Goal: Communication & Community: Answer question/provide support

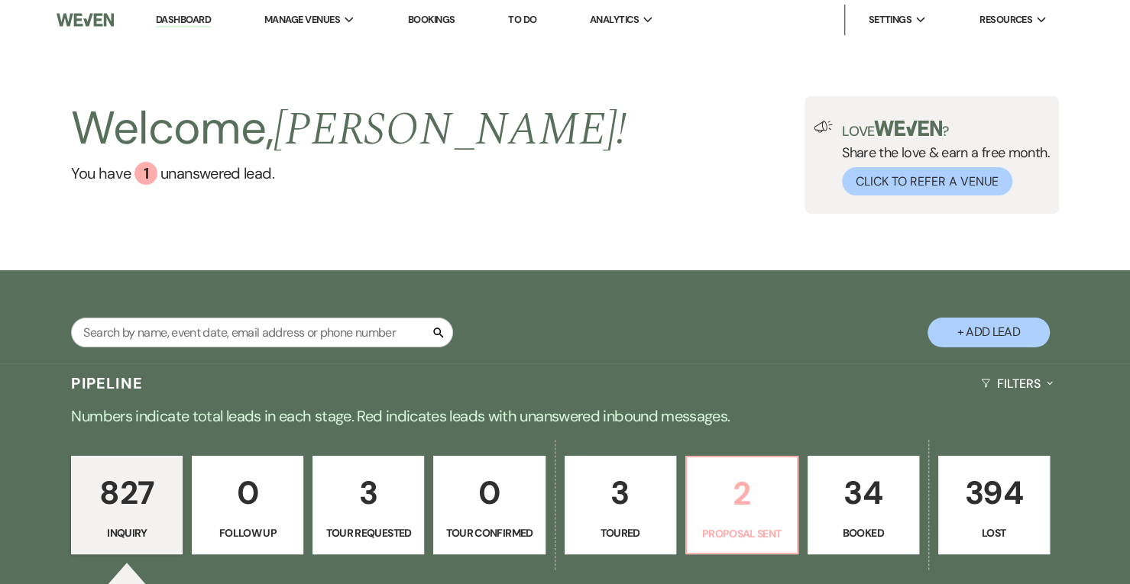
drag, startPoint x: 743, startPoint y: 493, endPoint x: 807, endPoint y: 14, distance: 483.9
click at [743, 493] on p "2" at bounding box center [742, 493] width 92 height 51
select select "6"
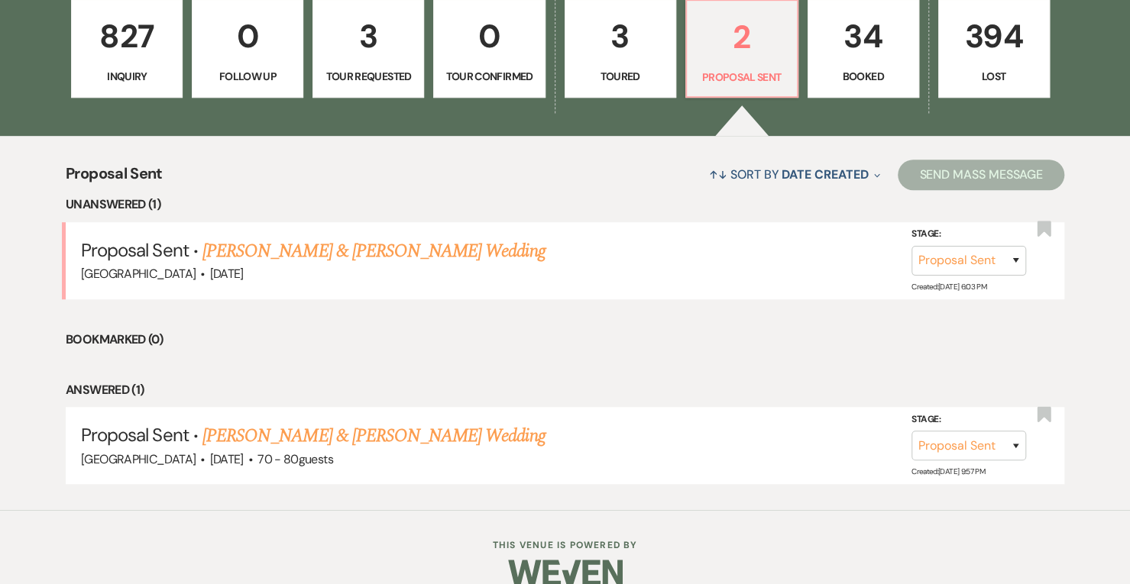
scroll to position [480, 0]
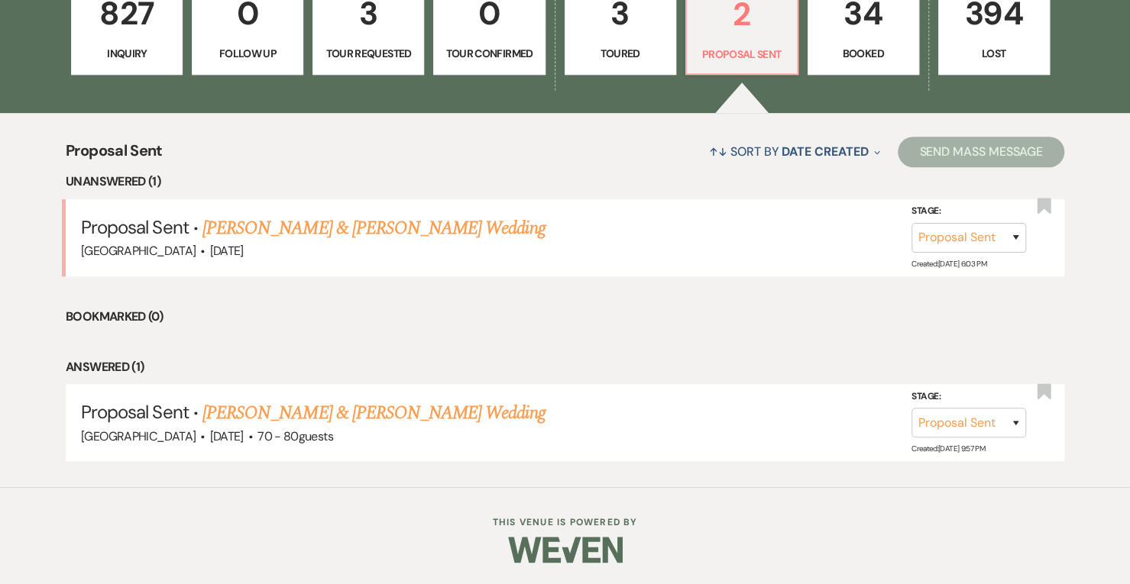
click at [373, 236] on link "[PERSON_NAME] & [PERSON_NAME] Wedding" at bounding box center [373, 228] width 342 height 27
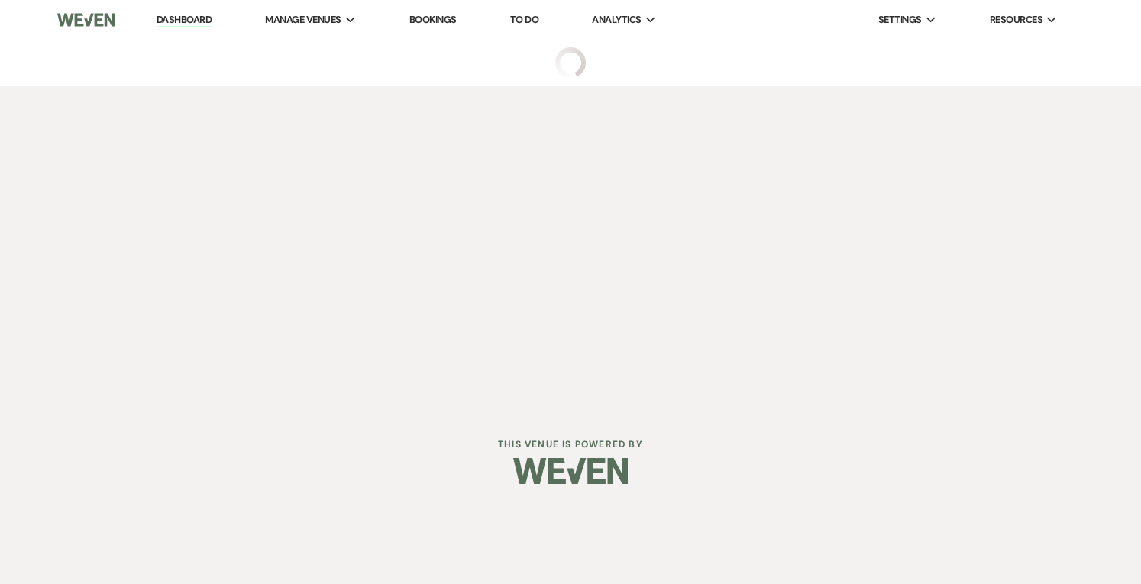
select select "6"
select select "5"
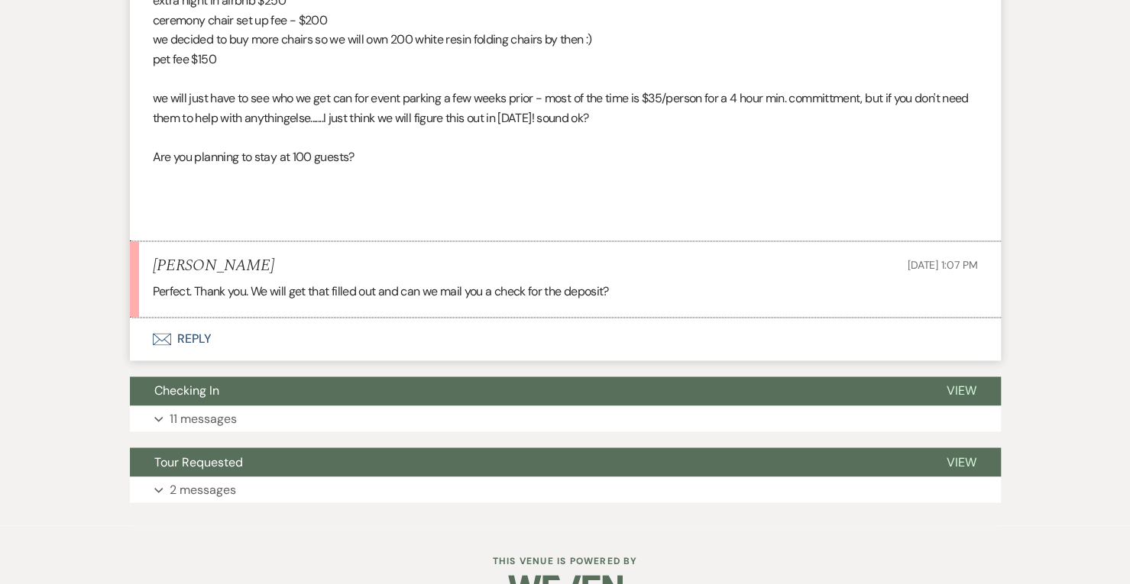
scroll to position [1274, 0]
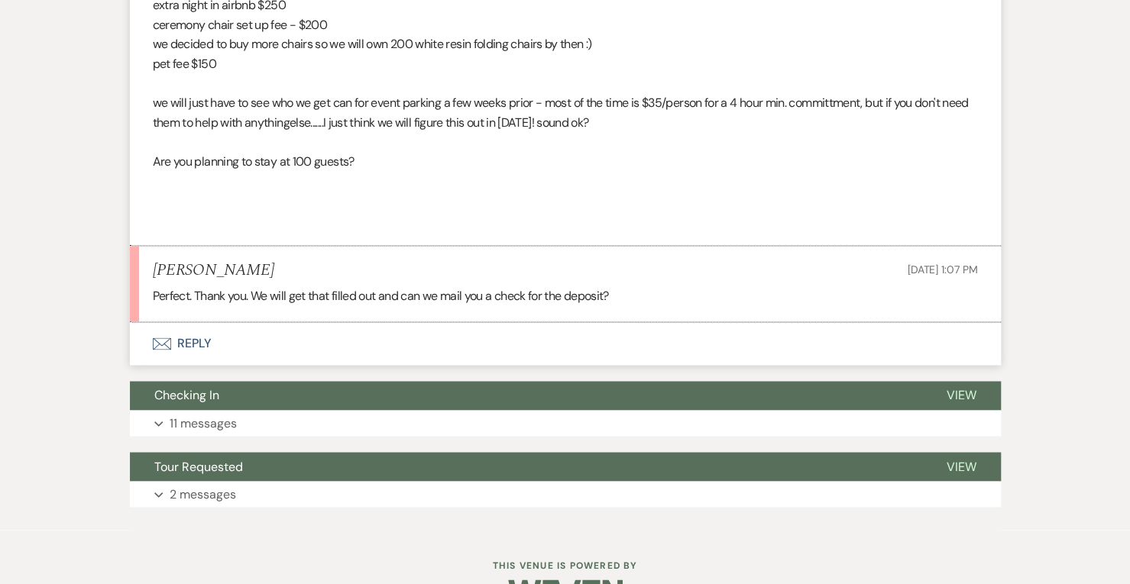
click at [205, 341] on button "Envelope Reply" at bounding box center [565, 343] width 871 height 43
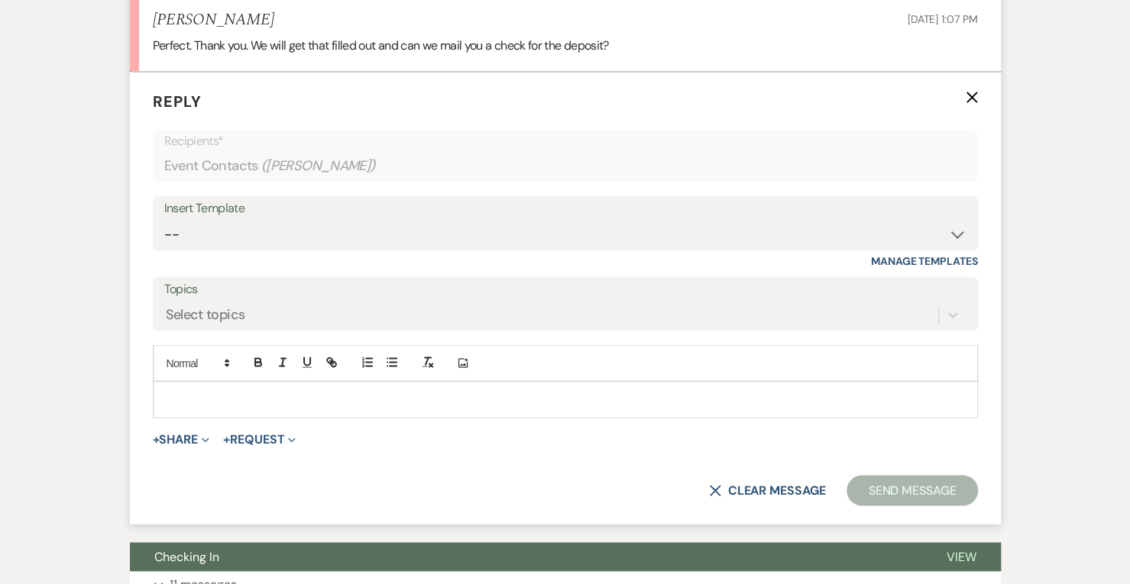
scroll to position [1528, 0]
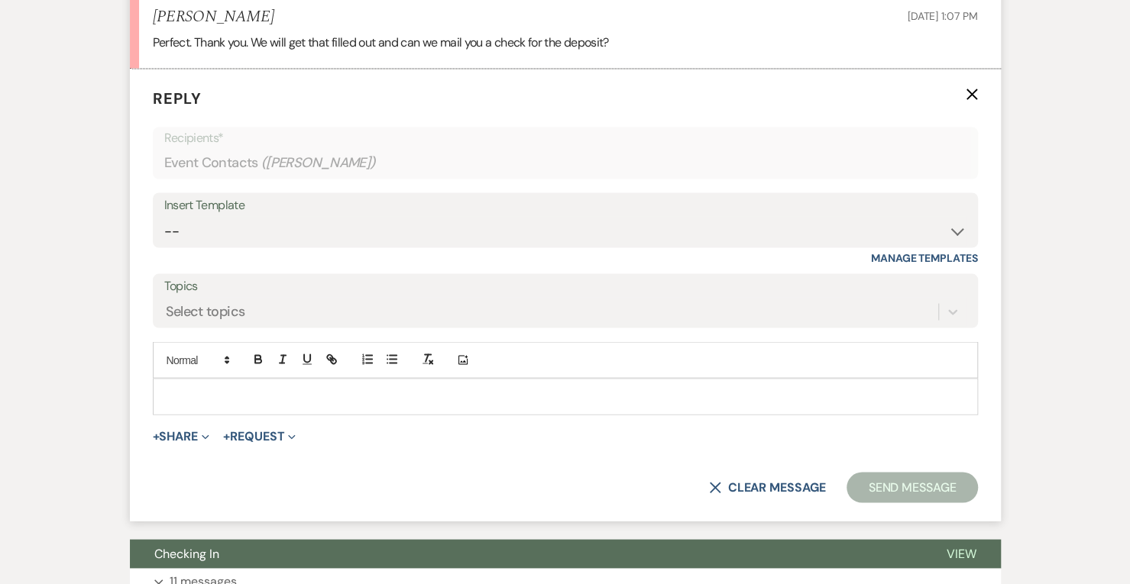
click at [216, 383] on div at bounding box center [565, 396] width 823 height 35
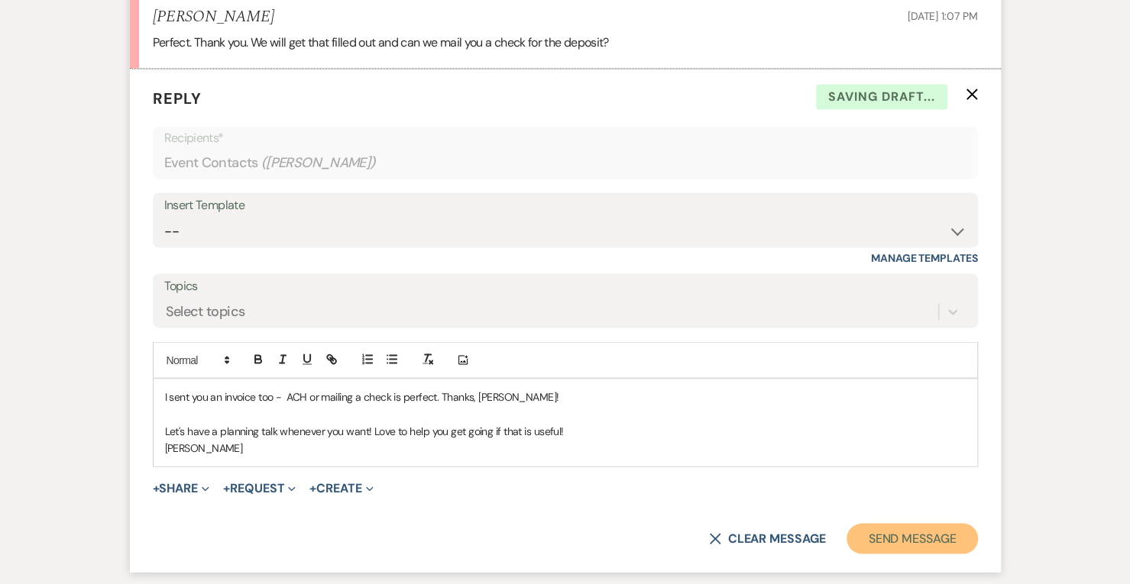
click at [902, 529] on button "Send Message" at bounding box center [911, 538] width 131 height 31
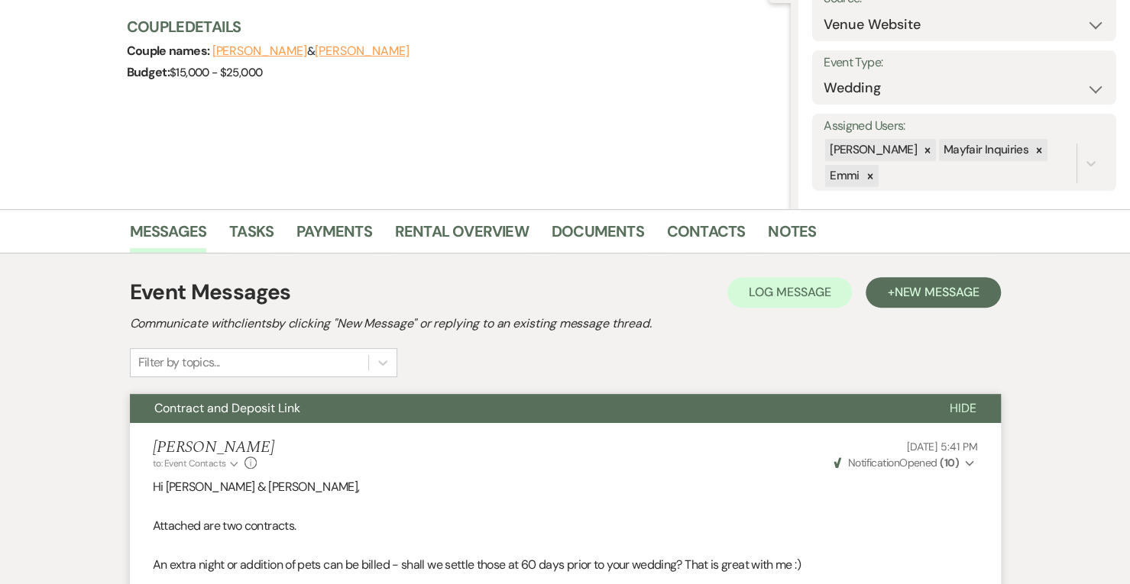
scroll to position [0, 0]
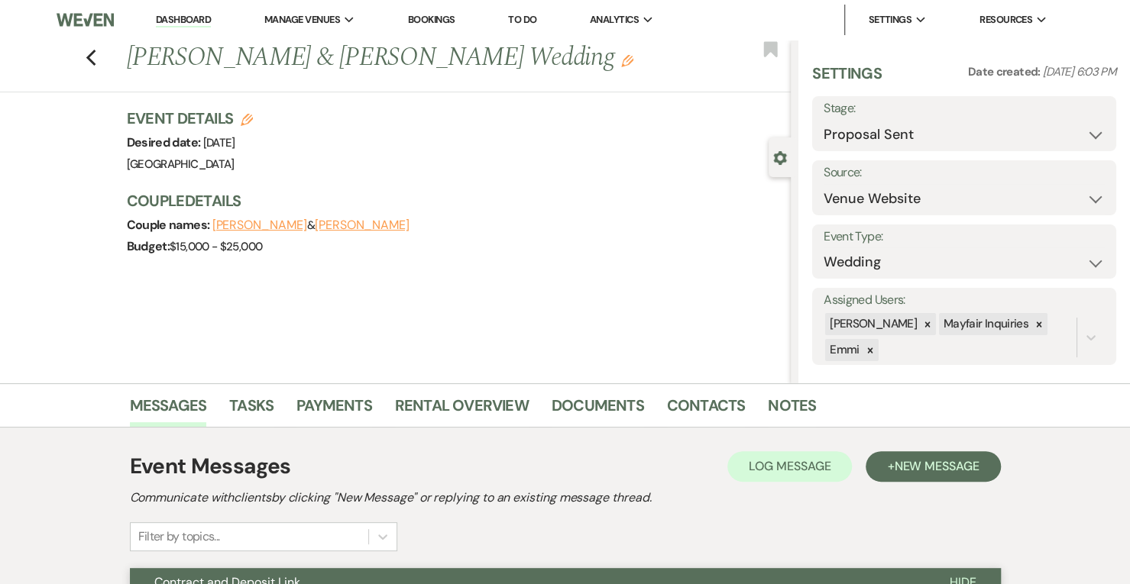
drag, startPoint x: 180, startPoint y: 23, endPoint x: 189, endPoint y: 14, distance: 12.4
click at [180, 23] on link "Dashboard" at bounding box center [183, 20] width 55 height 15
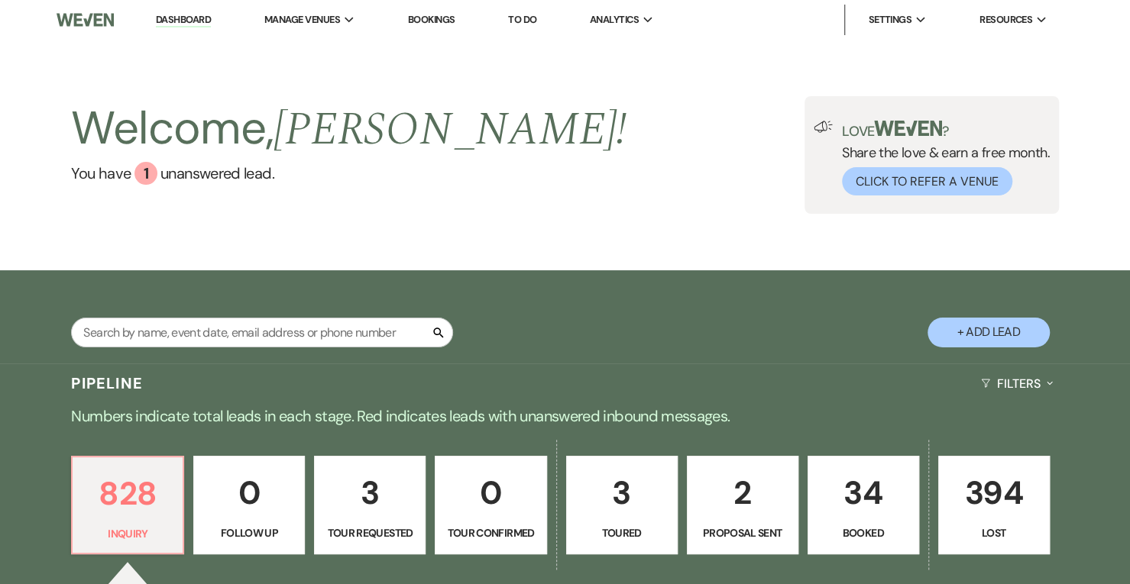
drag, startPoint x: 192, startPoint y: 18, endPoint x: 273, endPoint y: 0, distance: 83.0
click at [192, 18] on link "Dashboard" at bounding box center [183, 20] width 55 height 15
